Goal: Task Accomplishment & Management: Complete application form

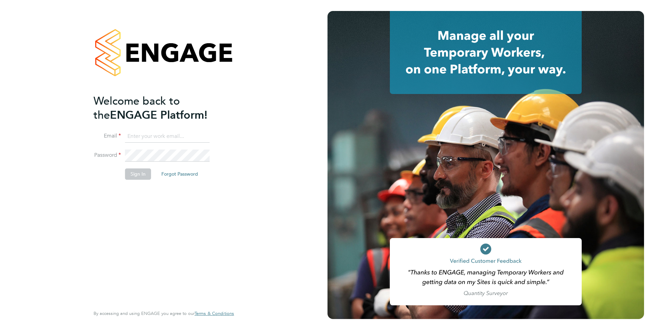
type input "[PERSON_NAME][EMAIL_ADDRESS][DOMAIN_NAME]"
click at [143, 177] on button "Sign In" at bounding box center [138, 173] width 26 height 11
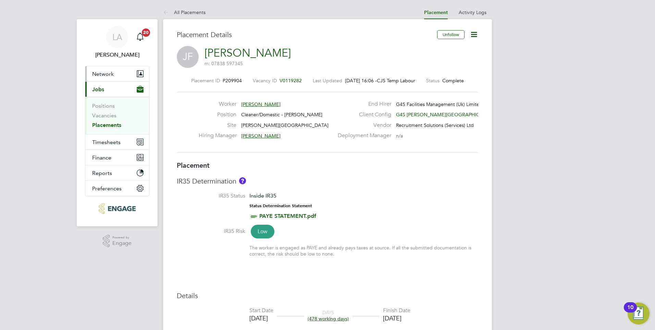
click at [99, 73] on span "Network" at bounding box center [103, 74] width 22 height 7
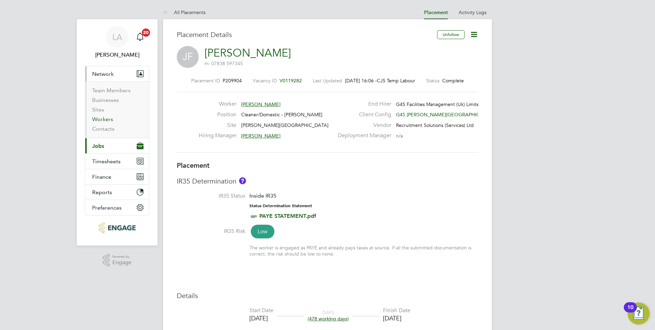
click at [101, 119] on link "Workers" at bounding box center [102, 119] width 21 height 7
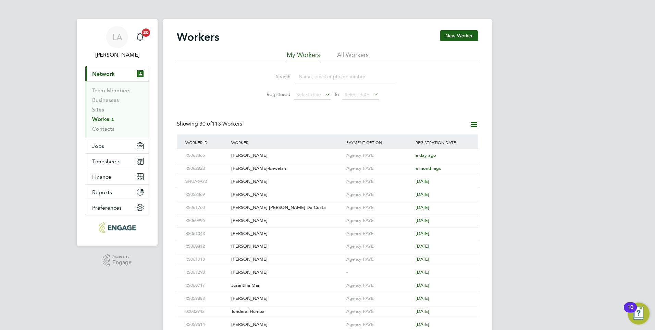
click at [315, 76] on input at bounding box center [345, 76] width 100 height 13
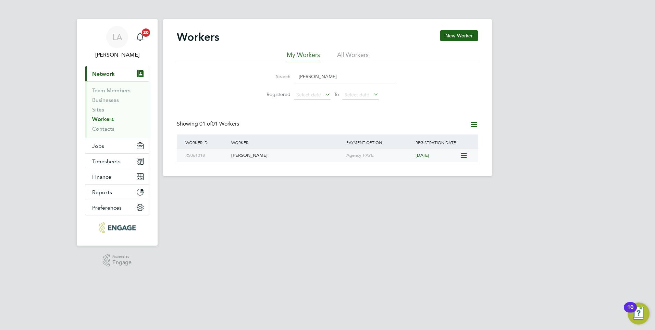
type input "[PERSON_NAME]"
click at [275, 153] on div "[PERSON_NAME]" at bounding box center [287, 155] width 115 height 13
click at [102, 162] on span "Timesheets" at bounding box center [106, 161] width 28 height 7
click at [97, 160] on span "Timesheets" at bounding box center [106, 161] width 28 height 7
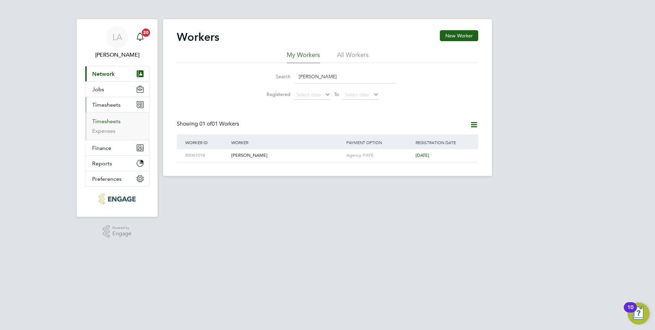
click at [104, 123] on link "Timesheets" at bounding box center [106, 121] width 28 height 7
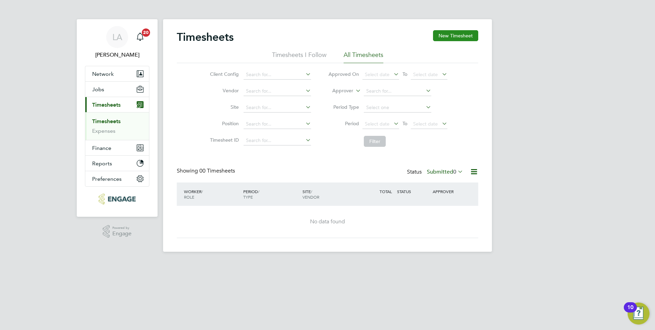
click at [447, 37] on button "New Timesheet" at bounding box center [455, 35] width 45 height 11
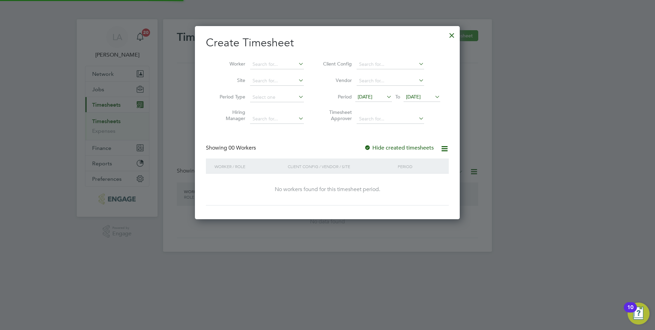
scroll to position [193, 265]
click at [275, 63] on input at bounding box center [277, 65] width 54 height 10
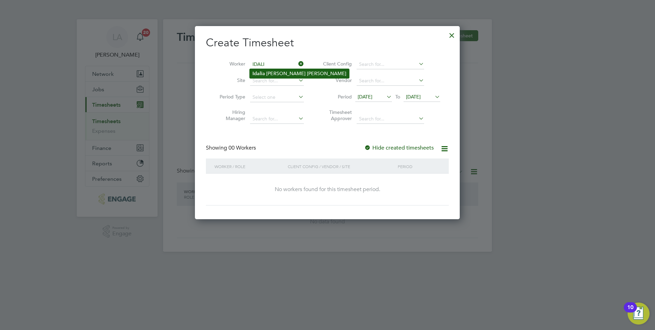
click at [274, 72] on li "[PERSON_NAME] [PERSON_NAME]" at bounding box center [299, 73] width 99 height 9
type input "[PERSON_NAME]"
click at [399, 144] on div "Hide created timesheets" at bounding box center [399, 147] width 71 height 7
click at [400, 147] on label "Hide created timesheets" at bounding box center [399, 147] width 70 height 7
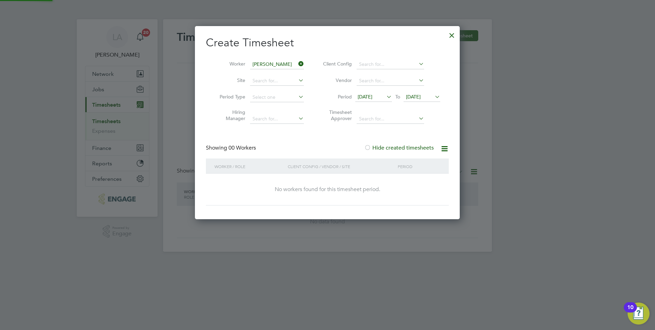
scroll to position [193, 265]
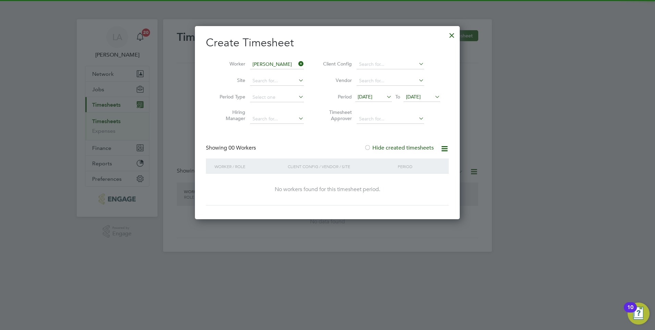
click at [402, 147] on label "Hide created timesheets" at bounding box center [399, 147] width 70 height 7
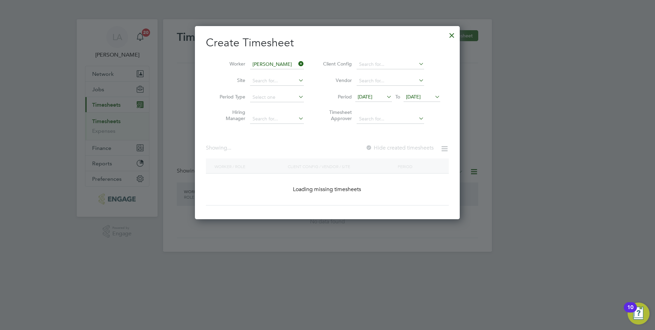
scroll to position [208, 265]
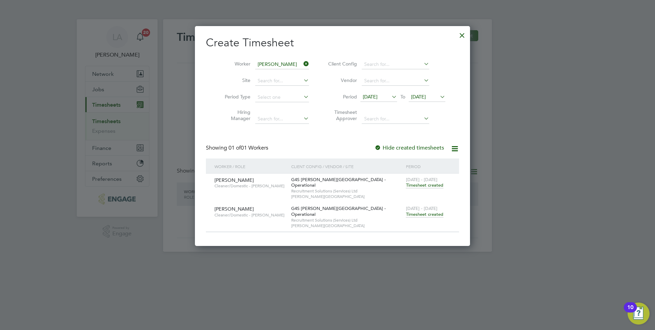
click at [418, 98] on span "[DATE]" at bounding box center [418, 97] width 15 height 6
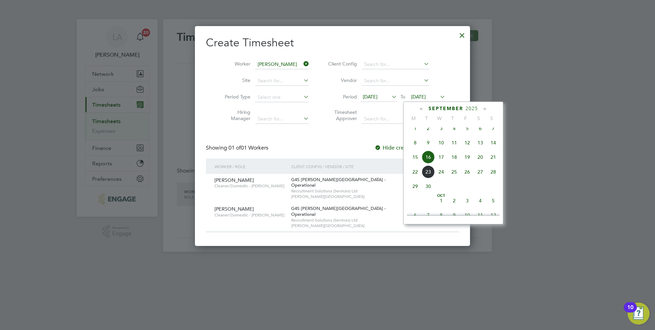
click at [492, 178] on span "28" at bounding box center [493, 171] width 13 height 13
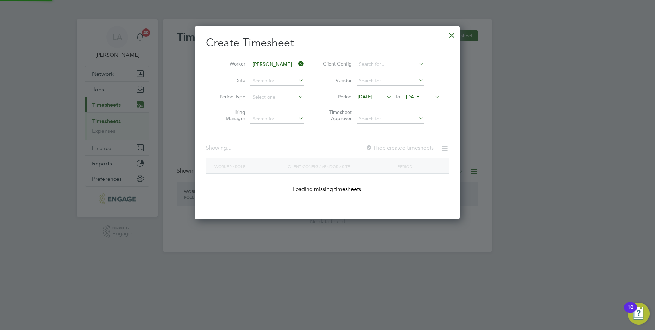
scroll to position [185, 265]
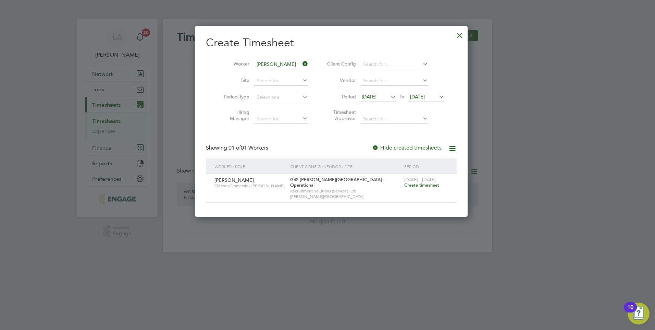
click at [403, 183] on div "[DATE] - [DATE] Create timesheet" at bounding box center [426, 182] width 47 height 19
drag, startPoint x: 400, startPoint y: 184, endPoint x: 405, endPoint y: 185, distance: 5.7
click at [404, 184] on span "Create timesheet" at bounding box center [421, 185] width 35 height 6
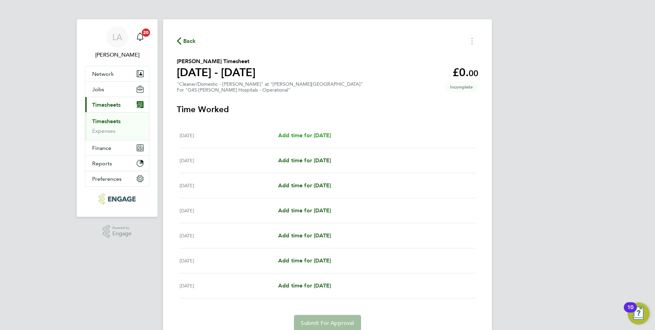
click at [298, 136] on span "Add time for [DATE]" at bounding box center [304, 135] width 53 height 7
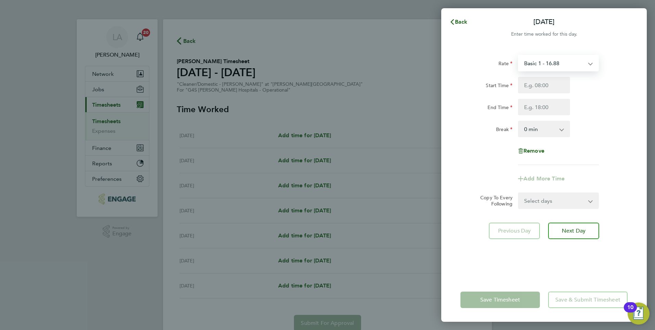
click at [583, 67] on select "Basic 1 - 16.88 [DATE] Rate - 23.81 [DATE] & BH Rate - 30.90 Night Rate (8pm- 6…" at bounding box center [554, 63] width 71 height 15
click at [580, 65] on select "Basic 1 - 16.88 [DATE] Rate - 23.81 [DATE] & BH Rate - 30.90 Night Rate (8pm- 6…" at bounding box center [554, 63] width 71 height 15
click at [354, 74] on div "Back [DATE] Enter time worked for this day. Rate Basic 1 - 16.88 [DATE] Rate - …" at bounding box center [327, 165] width 655 height 330
click at [457, 20] on span "Back" at bounding box center [461, 22] width 13 height 7
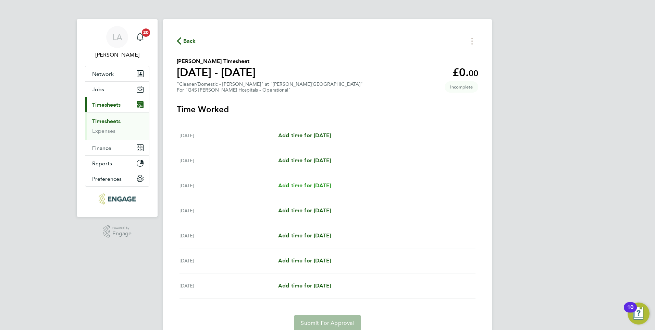
click at [312, 184] on span "Add time for [DATE]" at bounding box center [304, 185] width 53 height 7
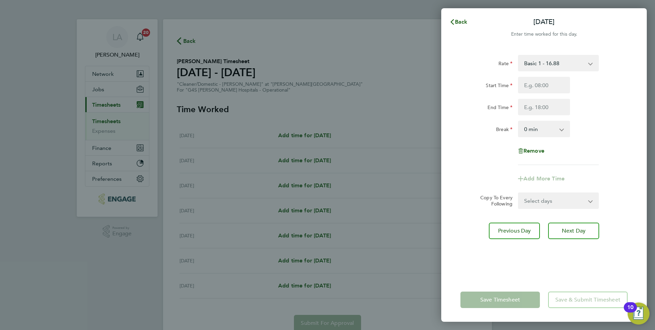
click at [576, 65] on select "Basic 1 - 16.88 [DATE] Rate - 23.81 [DATE] & BH Rate - 30.90 Night Rate (8pm- 6…" at bounding box center [554, 63] width 71 height 15
click at [368, 50] on div "Back [DATE] Enter time worked for this day. Rate Basic 1 - 16.88 [DATE] Rate - …" at bounding box center [327, 165] width 655 height 330
click at [460, 21] on span "Back" at bounding box center [461, 22] width 13 height 7
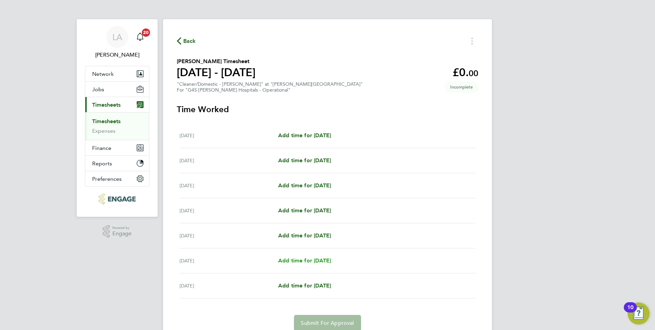
click at [326, 259] on span "Add time for [DATE]" at bounding box center [304, 260] width 53 height 7
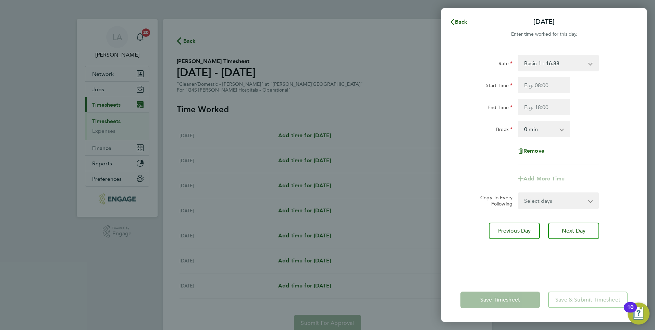
click at [572, 73] on div "Rate Basic 1 - 16.88 [DATE] Rate - 23.81 [DATE] & BH Rate - 30.90 Night Rate (8…" at bounding box center [544, 110] width 167 height 110
click at [575, 69] on select "Basic 1 - 16.88 [DATE] Rate - 23.81 [DATE] & BH Rate - 30.90 Night Rate (8pm- 6…" at bounding box center [554, 63] width 71 height 15
click at [353, 13] on div "Back [DATE] Enter time worked for this day. Rate Basic 1 - 16.88 [DATE] Rate - …" at bounding box center [327, 165] width 655 height 330
click at [454, 20] on icon "button" at bounding box center [452, 21] width 5 height 5
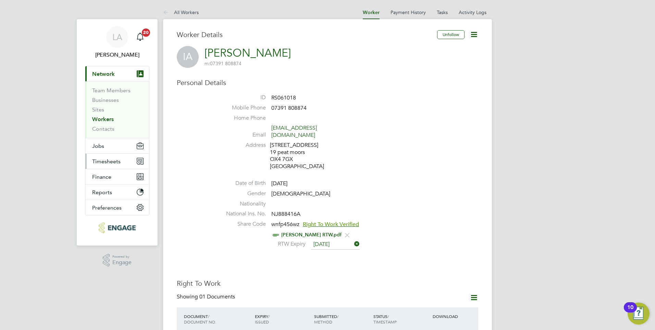
click at [102, 158] on span "Timesheets" at bounding box center [106, 161] width 28 height 7
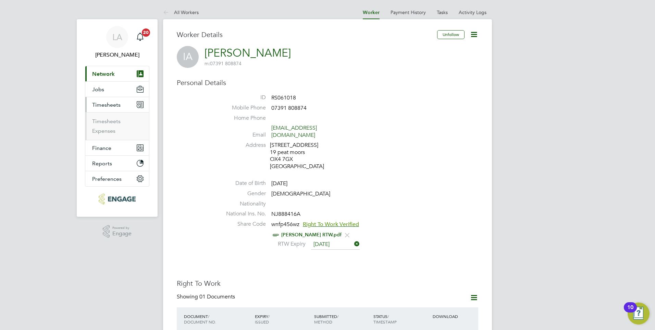
click at [104, 125] on li "Timesheets" at bounding box center [117, 123] width 51 height 10
click at [104, 122] on link "Timesheets" at bounding box center [106, 121] width 28 height 7
